Goal: Use online tool/utility: Use online tool/utility

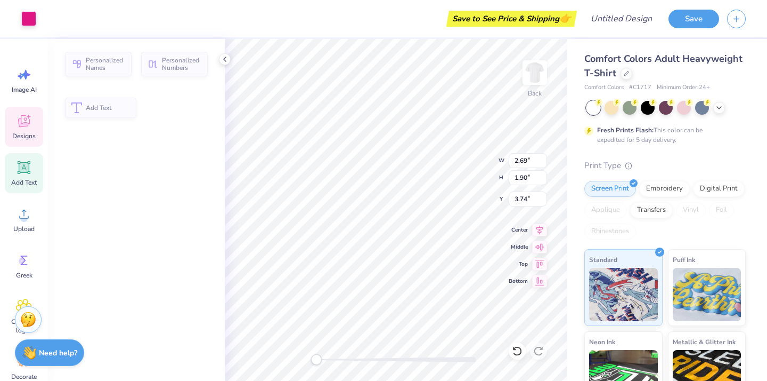
type input "2.69"
type input "1.90"
type input "3.74"
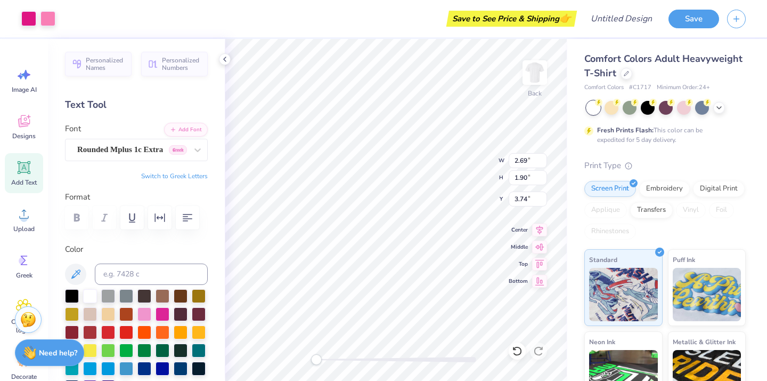
type input "10.10"
type input "3.00"
type input "4.14"
type input "2.43"
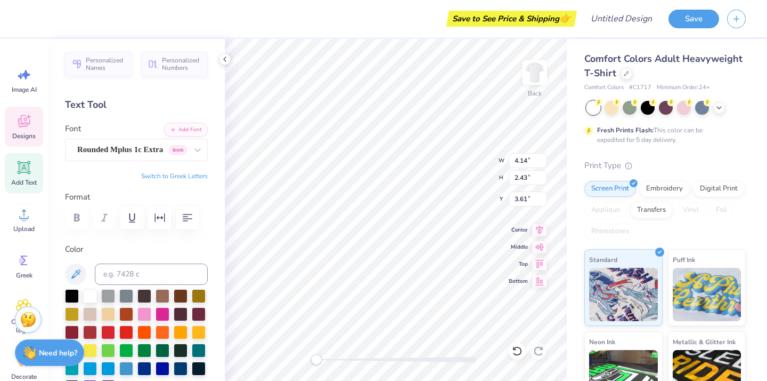
type input "3.61"
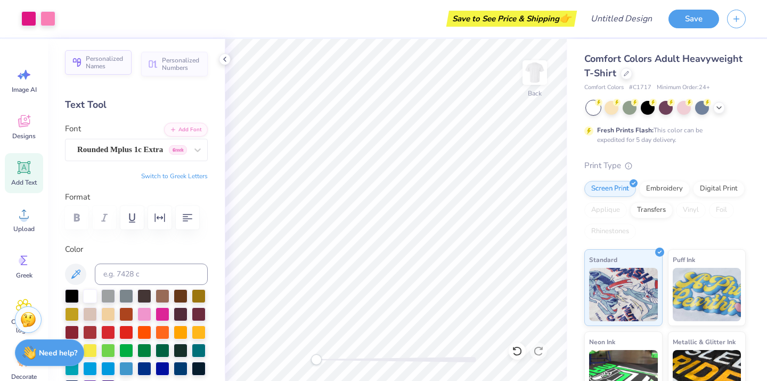
click at [100, 67] on span "Personalized Names" at bounding box center [105, 62] width 39 height 15
